Goal: Information Seeking & Learning: Learn about a topic

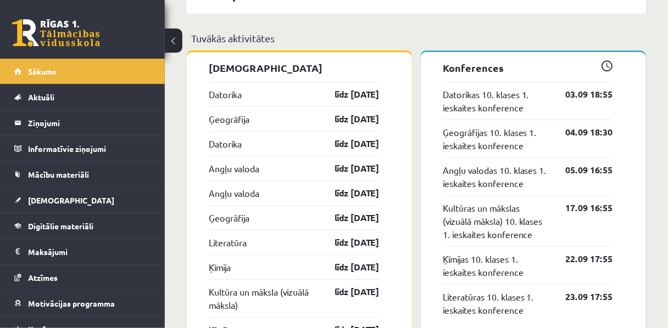
scroll to position [979, 0]
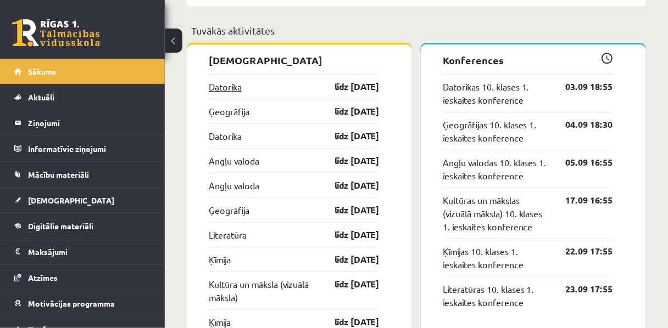
click at [225, 93] on link "Datorika" at bounding box center [225, 86] width 33 height 13
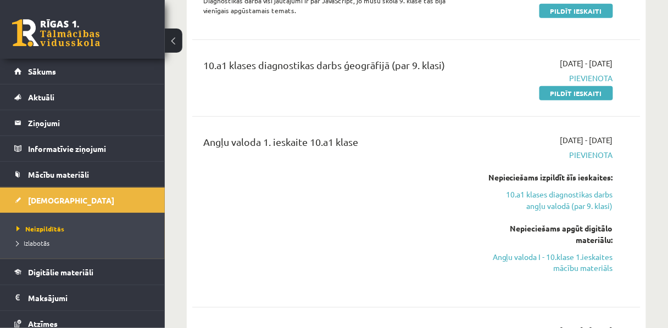
scroll to position [281, 0]
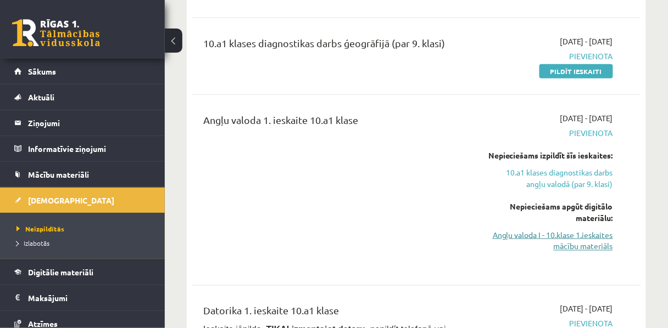
click at [543, 253] on link "Angļu valoda I - 10.klase 1.ieskaites mācību materiāls" at bounding box center [550, 241] width 126 height 23
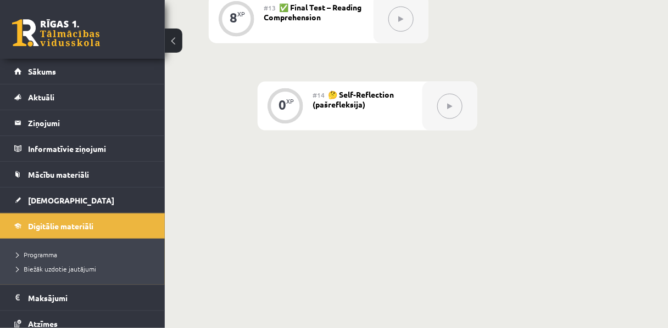
scroll to position [1380, 0]
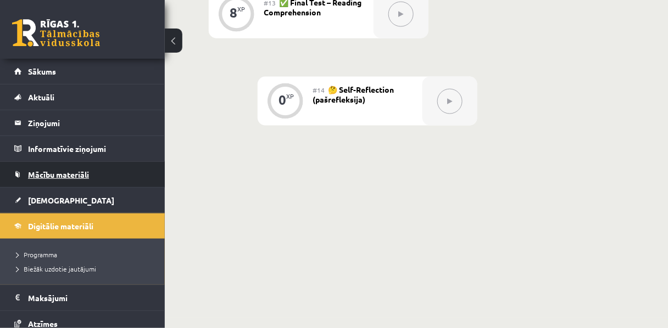
click at [53, 175] on span "Mācību materiāli" at bounding box center [58, 175] width 61 height 10
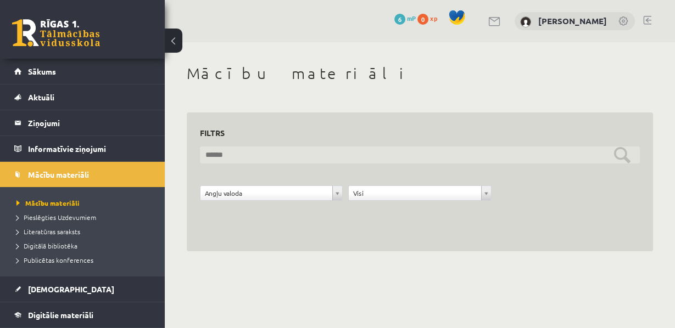
click at [300, 163] on input "text" at bounding box center [420, 155] width 440 height 17
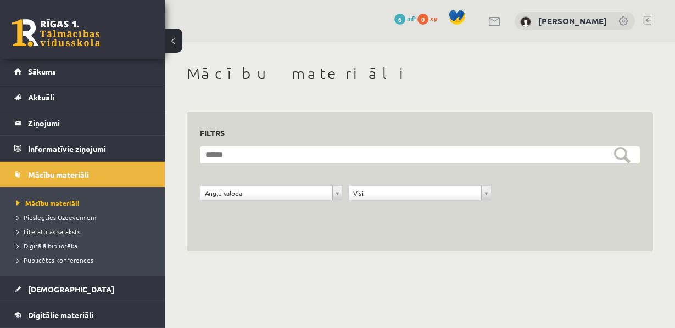
click at [396, 176] on form "**********" at bounding box center [420, 180] width 440 height 66
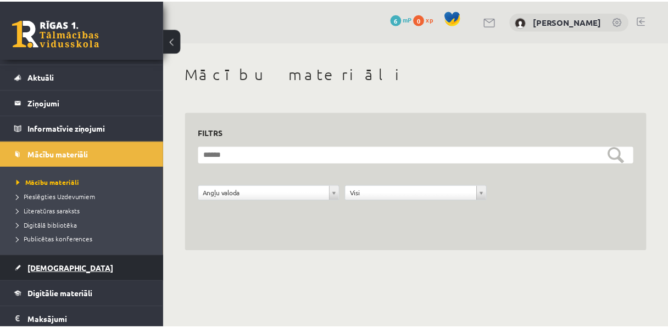
scroll to position [24, 0]
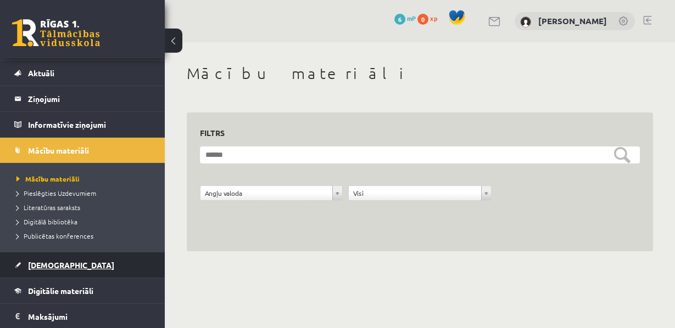
click at [42, 286] on span "Digitālie materiāli" at bounding box center [60, 291] width 65 height 10
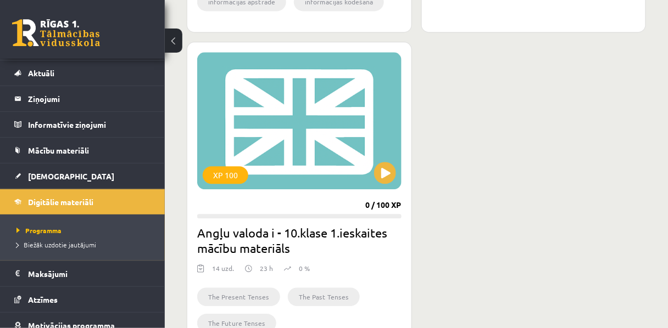
scroll to position [624, 0]
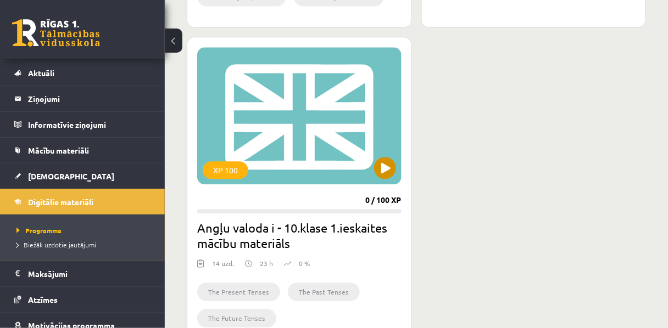
click at [242, 159] on div "XP 100" at bounding box center [299, 115] width 204 height 137
click at [280, 233] on h2 "Angļu valoda i - 10.klase 1.ieskaites mācību materiāls" at bounding box center [299, 235] width 204 height 31
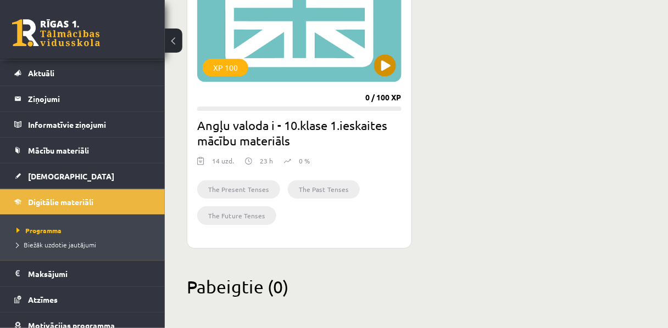
scroll to position [728, 0]
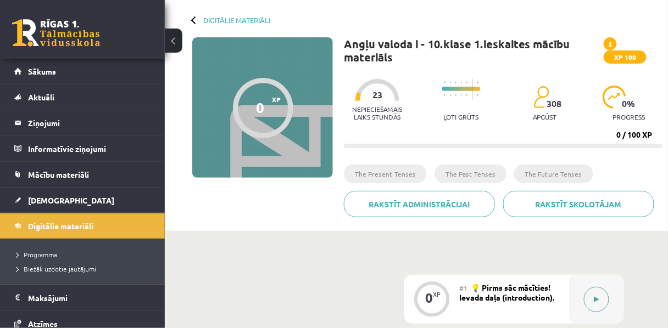
scroll to position [46, 0]
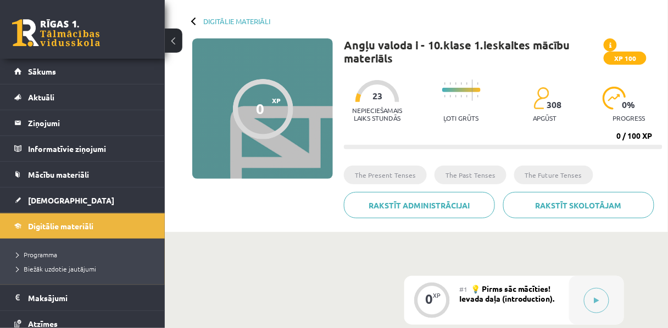
click at [461, 103] on div at bounding box center [461, 92] width 38 height 36
click at [420, 113] on div "Nepieciešamais laiks stundās 23 Ļoti grūts 308 apgūst 0 % progress" at bounding box center [503, 101] width 319 height 54
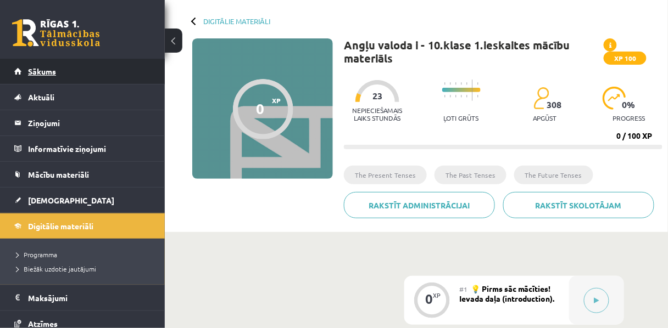
click at [35, 71] on span "Sākums" at bounding box center [42, 71] width 28 height 10
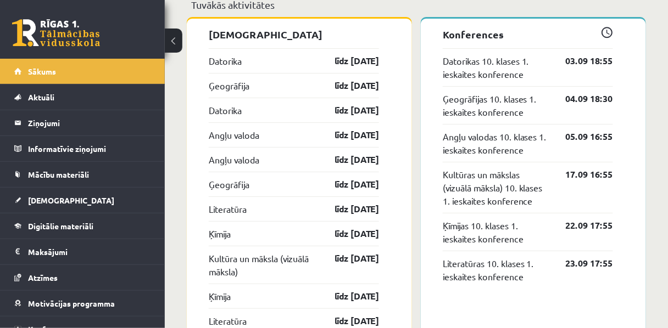
scroll to position [1008, 0]
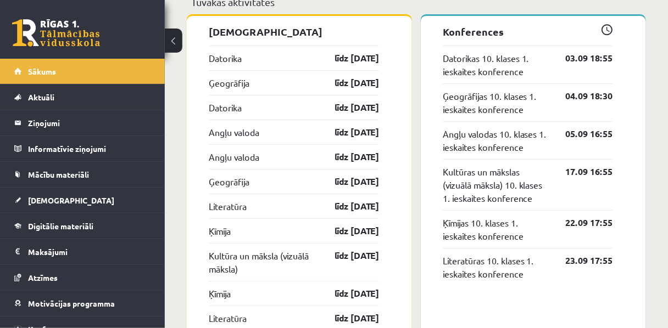
click at [178, 41] on button at bounding box center [174, 41] width 18 height 24
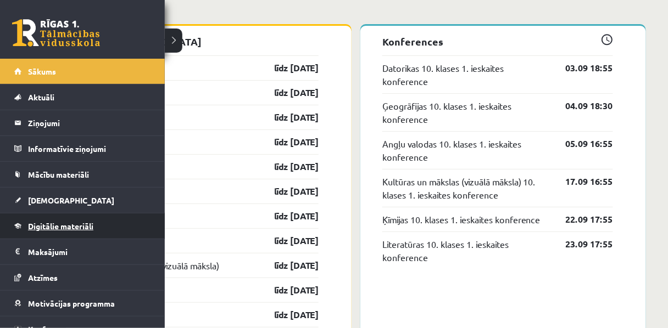
click at [44, 225] on span "Digitālie materiāli" at bounding box center [60, 226] width 65 height 10
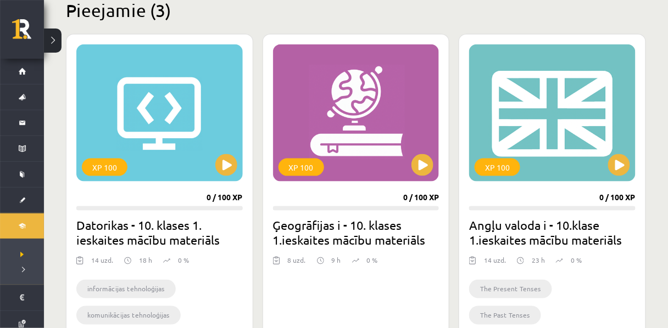
scroll to position [282, 0]
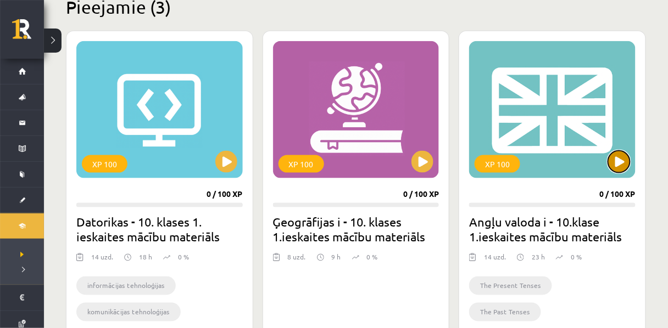
click at [617, 165] on button at bounding box center [619, 162] width 22 height 22
click at [564, 233] on h2 "Angļu valoda i - 10.klase 1.ieskaites mācību materiāls" at bounding box center [552, 229] width 166 height 31
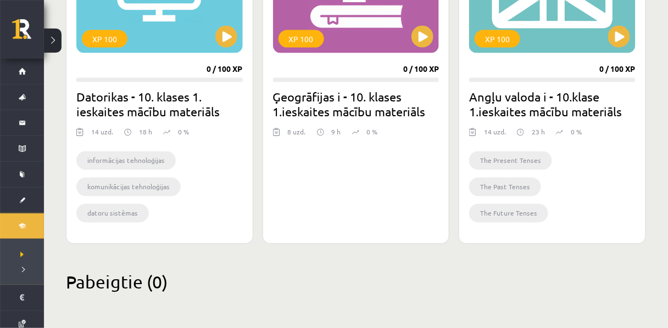
click at [538, 230] on div "The Present Tenses The Past Tenses The Future Tenses" at bounding box center [552, 189] width 166 height 90
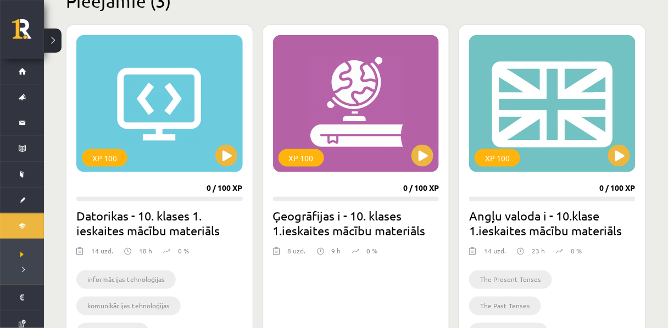
scroll to position [287, 0]
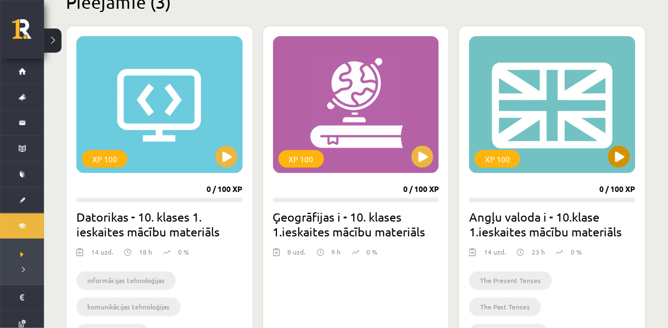
click at [496, 157] on div "XP 100" at bounding box center [497, 159] width 46 height 18
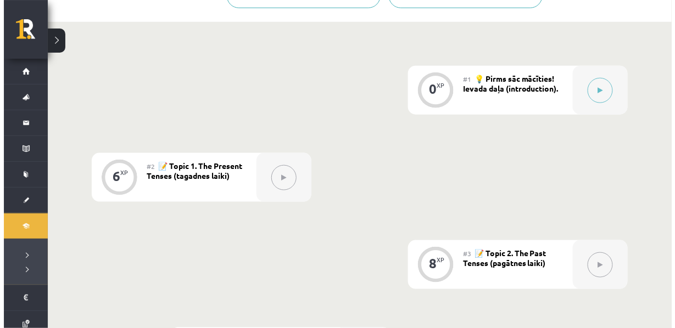
scroll to position [242, 0]
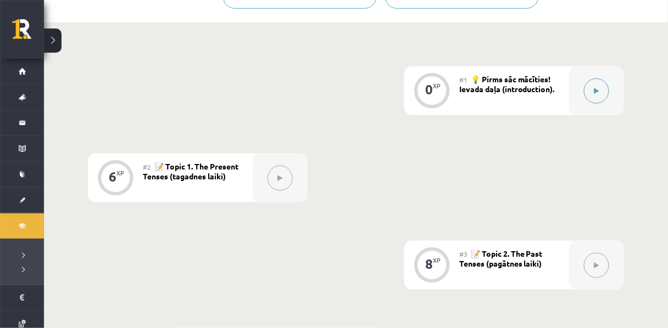
click at [596, 94] on icon at bounding box center [596, 91] width 5 height 7
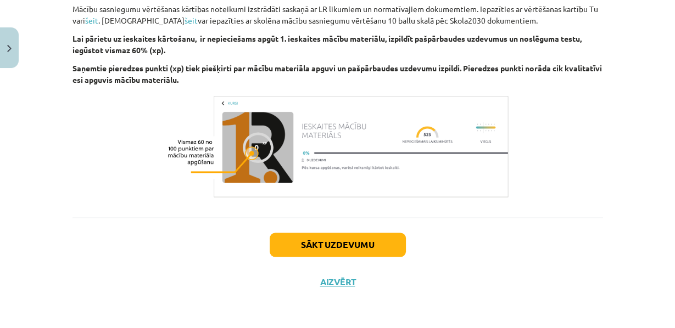
scroll to position [1397, 0]
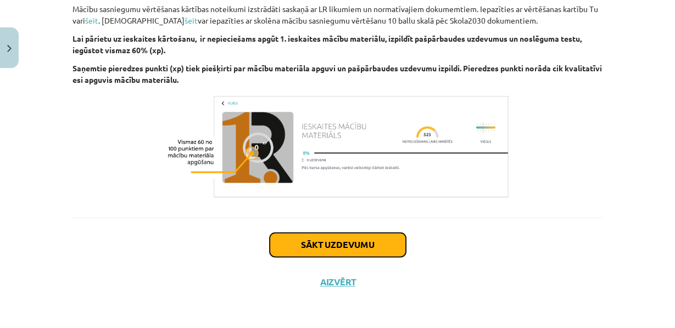
click at [325, 243] on button "Sākt uzdevumu" at bounding box center [338, 245] width 136 height 24
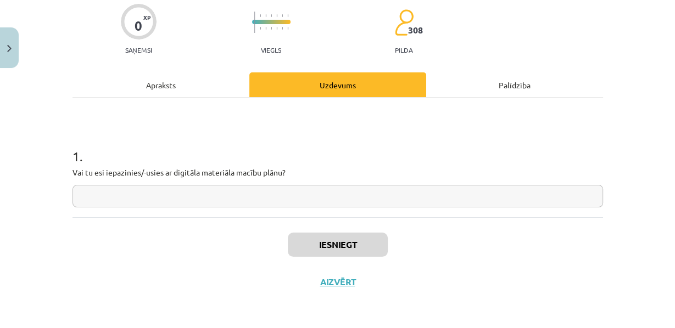
scroll to position [106, 0]
click at [171, 196] on input "text" at bounding box center [337, 196] width 531 height 23
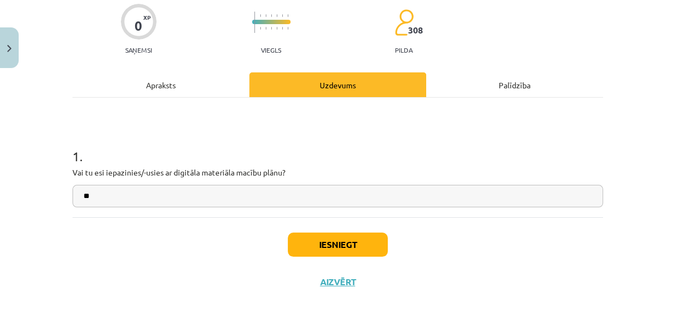
type input "**"
click at [337, 248] on button "Iesniegt" at bounding box center [338, 245] width 100 height 24
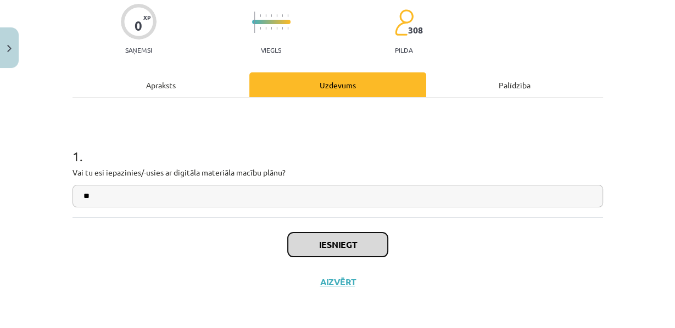
click at [332, 250] on button "Iesniegt" at bounding box center [338, 245] width 100 height 24
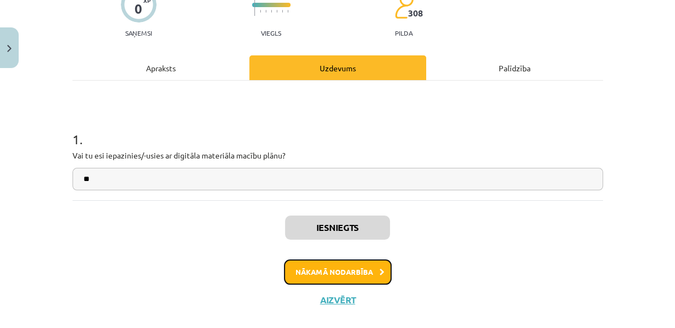
click at [317, 285] on button "Nākamā nodarbība" at bounding box center [338, 272] width 108 height 25
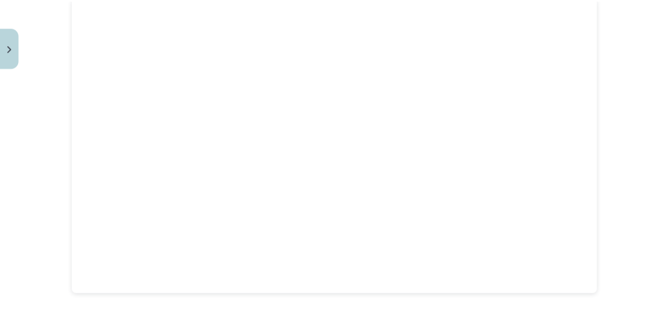
scroll to position [431, 0]
click at [13, 41] on button "Close" at bounding box center [9, 47] width 19 height 41
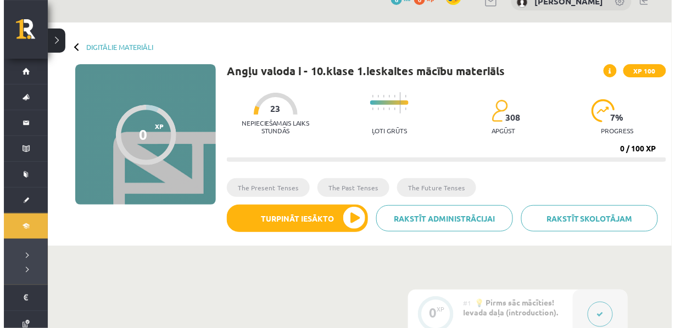
scroll to position [0, 0]
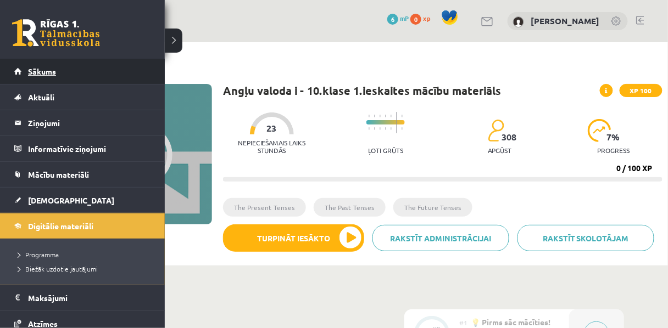
click at [81, 75] on link "Sākums" at bounding box center [82, 71] width 137 height 25
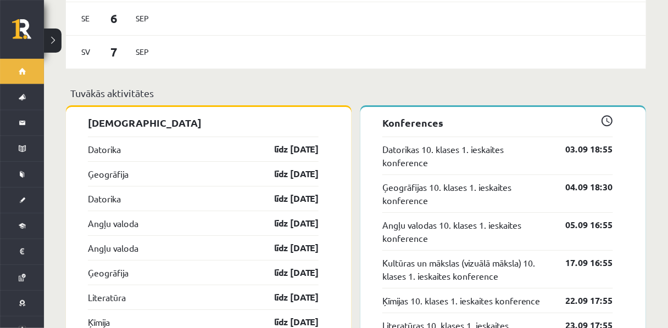
scroll to position [925, 0]
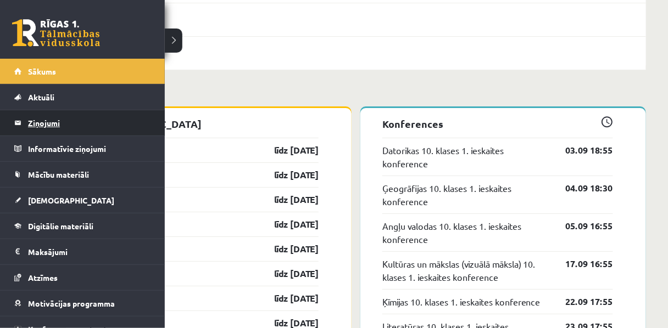
click at [55, 119] on legend "Ziņojumi 0" at bounding box center [89, 122] width 123 height 25
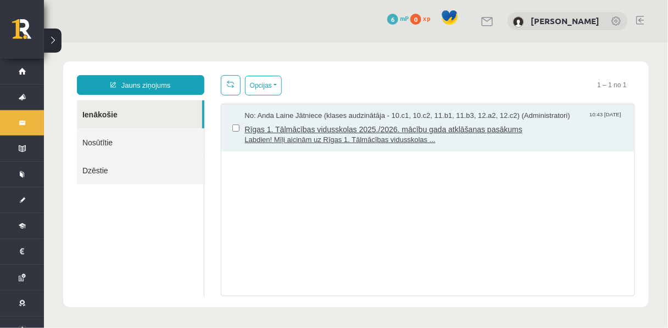
click at [327, 133] on span "Rīgas 1. Tālmācības vidusskolas 2025./2026. mācību gada atklāšanas pasākums" at bounding box center [433, 128] width 379 height 14
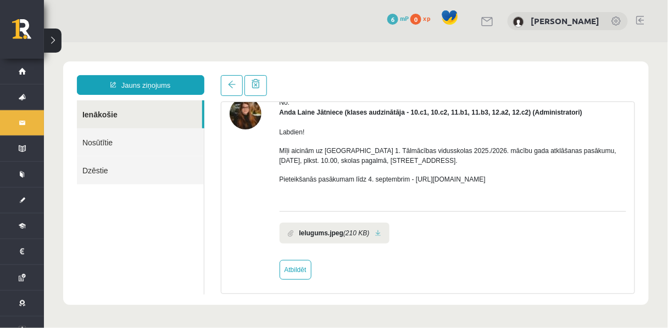
scroll to position [54, 0]
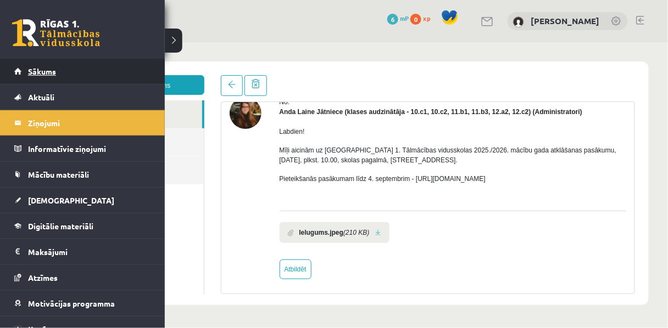
click at [51, 72] on span "Sākums" at bounding box center [42, 71] width 28 height 10
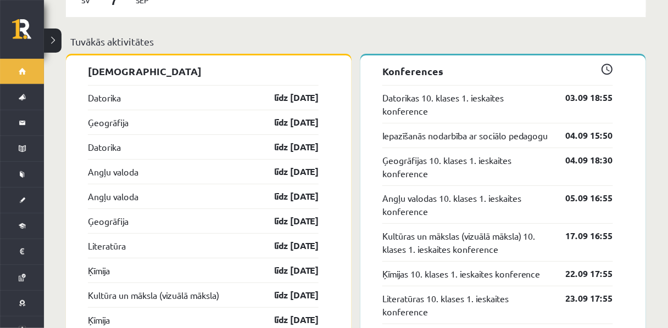
scroll to position [981, 0]
